Goal: Information Seeking & Learning: Find specific page/section

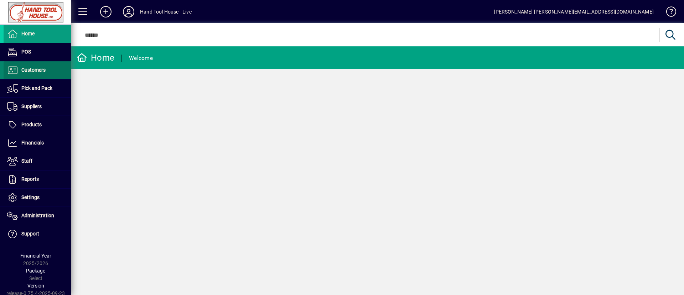
click at [38, 69] on span "Customers" at bounding box center [33, 70] width 24 height 6
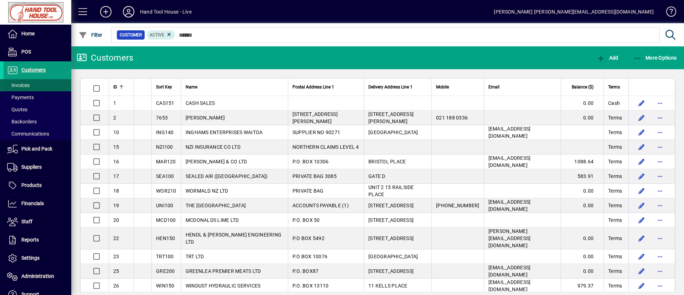
click at [35, 82] on span at bounding box center [38, 85] width 68 height 17
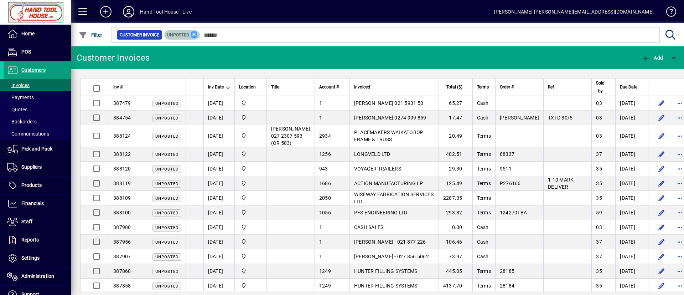
click at [194, 36] on icon at bounding box center [194, 34] width 6 height 6
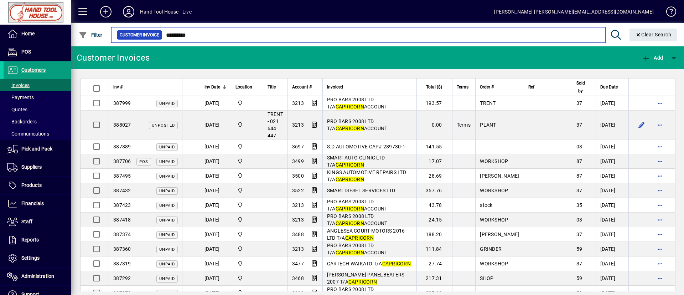
type input "*********"
